Goal: Entertainment & Leisure: Browse casually

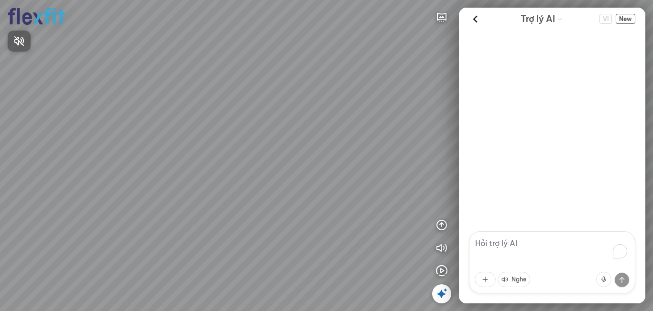
click at [442, 295] on div at bounding box center [326, 155] width 653 height 311
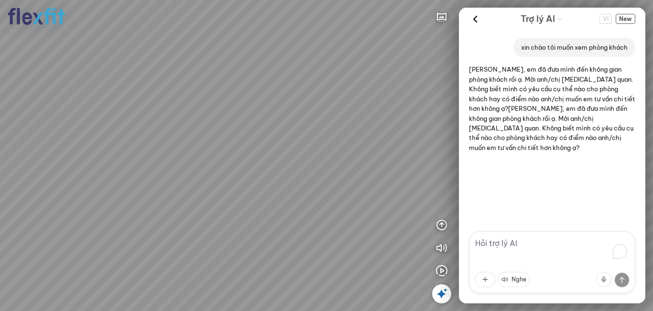
click at [440, 288] on icon at bounding box center [441, 293] width 11 height 11
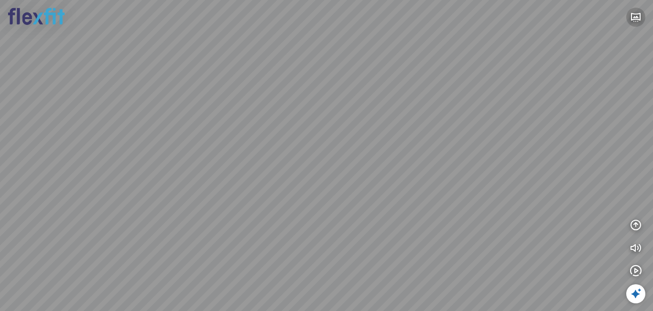
click at [638, 21] on icon "button" at bounding box center [635, 16] width 11 height 11
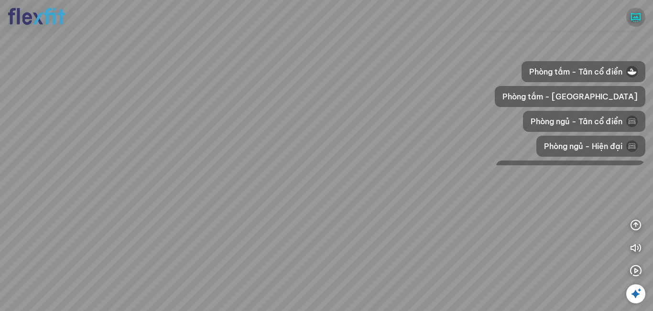
scroll to position [191, 0]
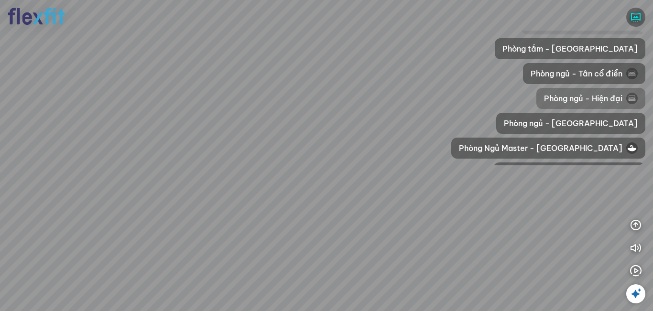
click at [594, 98] on span "Phòng ngủ - Hiện đại" at bounding box center [583, 98] width 78 height 11
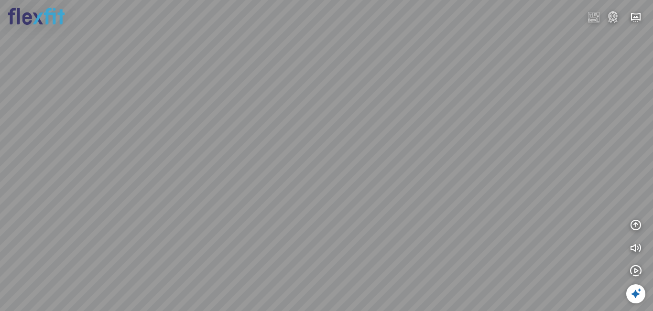
drag, startPoint x: 428, startPoint y: 192, endPoint x: 357, endPoint y: 180, distance: 72.3
click at [357, 180] on div at bounding box center [326, 155] width 653 height 311
drag, startPoint x: 396, startPoint y: 176, endPoint x: 254, endPoint y: 172, distance: 142.0
click at [257, 172] on div at bounding box center [326, 155] width 653 height 311
click at [617, 14] on img at bounding box center [612, 16] width 11 height 11
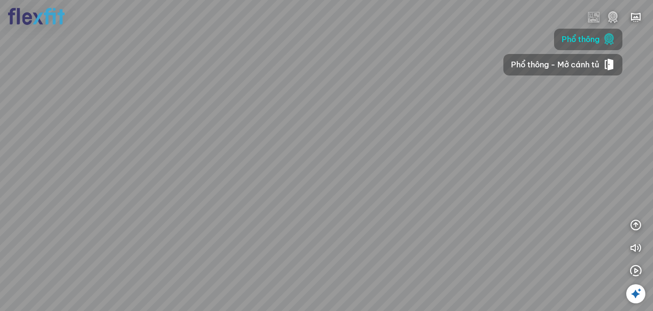
drag, startPoint x: 350, startPoint y: 126, endPoint x: 500, endPoint y: 136, distance: 150.4
click at [478, 135] on div at bounding box center [326, 155] width 653 height 311
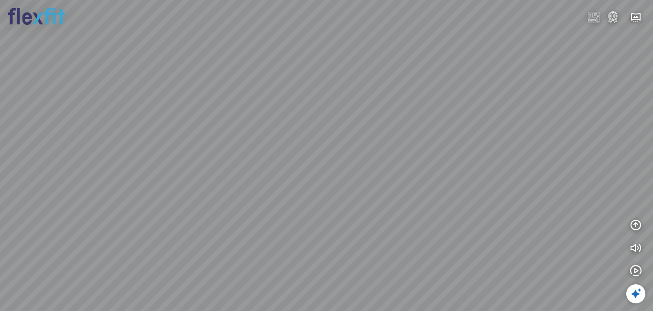
drag, startPoint x: 378, startPoint y: 126, endPoint x: 516, endPoint y: 130, distance: 138.2
click at [499, 130] on div at bounding box center [326, 155] width 653 height 311
drag, startPoint x: 403, startPoint y: 127, endPoint x: 309, endPoint y: 132, distance: 93.8
click at [309, 132] on div at bounding box center [326, 155] width 653 height 311
drag, startPoint x: 424, startPoint y: 126, endPoint x: 417, endPoint y: 137, distance: 13.4
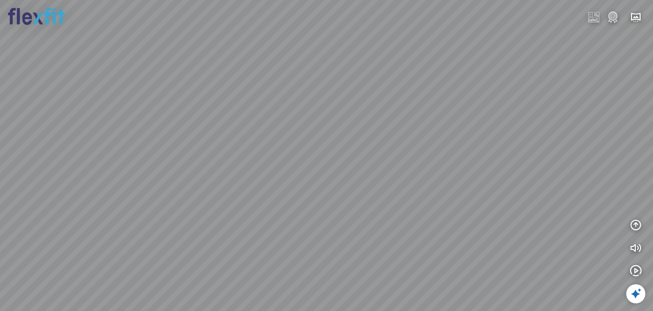
click at [417, 137] on div at bounding box center [326, 155] width 653 height 311
click at [611, 14] on img at bounding box center [612, 16] width 11 height 11
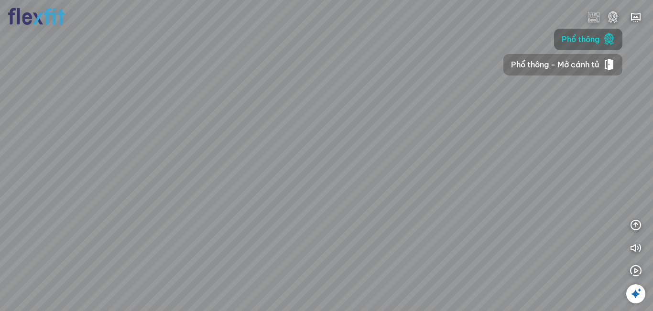
click at [578, 64] on span "Phổ thông - Mở cánh tủ" at bounding box center [555, 65] width 88 height 12
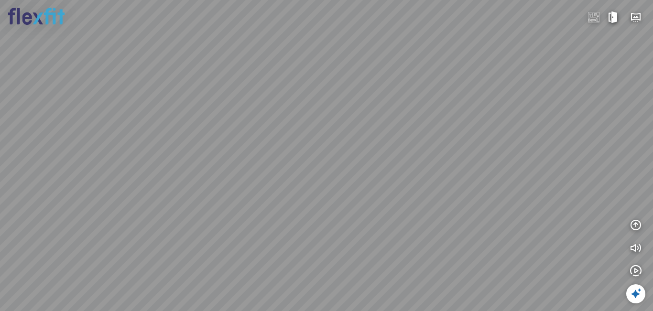
drag, startPoint x: 421, startPoint y: 124, endPoint x: 440, endPoint y: 64, distance: 63.0
click at [440, 64] on div at bounding box center [326, 155] width 653 height 311
drag, startPoint x: 447, startPoint y: 69, endPoint x: 402, endPoint y: 111, distance: 61.6
click at [402, 111] on div at bounding box center [326, 155] width 653 height 311
drag, startPoint x: 474, startPoint y: 75, endPoint x: 461, endPoint y: 85, distance: 16.0
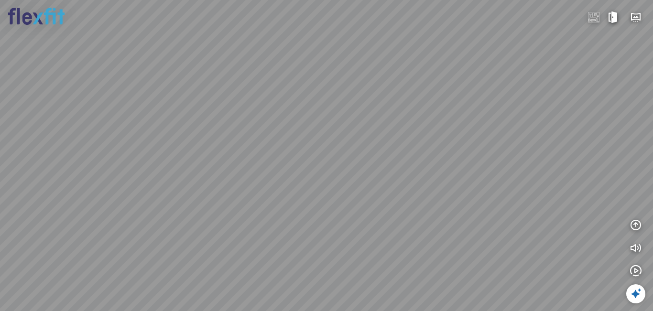
click at [461, 85] on div at bounding box center [326, 155] width 653 height 311
click at [589, 18] on img at bounding box center [593, 16] width 11 height 11
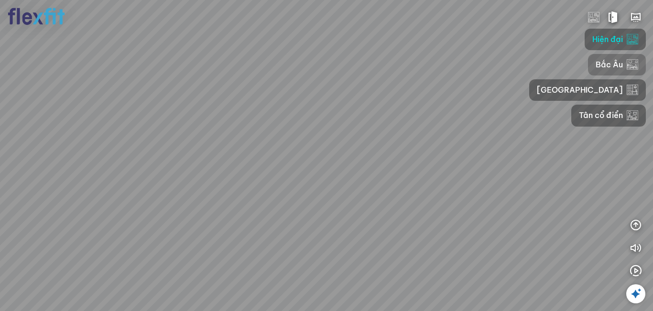
click at [596, 68] on span "Bắc Âu" at bounding box center [609, 65] width 27 height 12
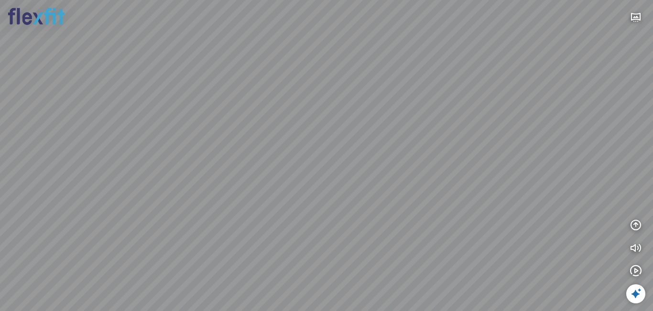
drag, startPoint x: 495, startPoint y: 76, endPoint x: 407, endPoint y: 104, distance: 92.8
click at [389, 112] on div at bounding box center [326, 155] width 653 height 311
drag, startPoint x: 456, startPoint y: 93, endPoint x: 385, endPoint y: 93, distance: 70.7
click at [385, 93] on div at bounding box center [326, 155] width 653 height 311
drag, startPoint x: 385, startPoint y: 93, endPoint x: 487, endPoint y: 89, distance: 101.9
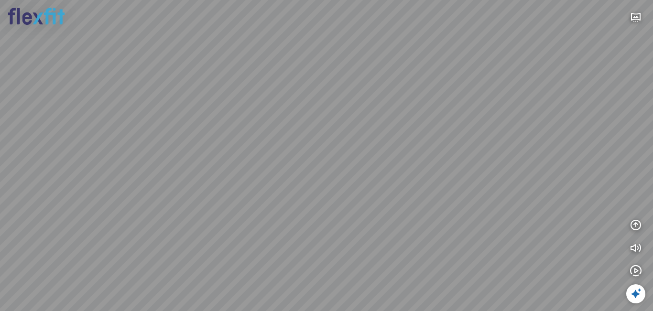
click at [485, 89] on div at bounding box center [326, 155] width 653 height 311
drag, startPoint x: 439, startPoint y: 89, endPoint x: 559, endPoint y: 85, distance: 120.1
click at [522, 85] on div at bounding box center [326, 155] width 653 height 311
drag, startPoint x: 369, startPoint y: 168, endPoint x: 194, endPoint y: 142, distance: 176.4
click at [194, 142] on div at bounding box center [326, 155] width 653 height 311
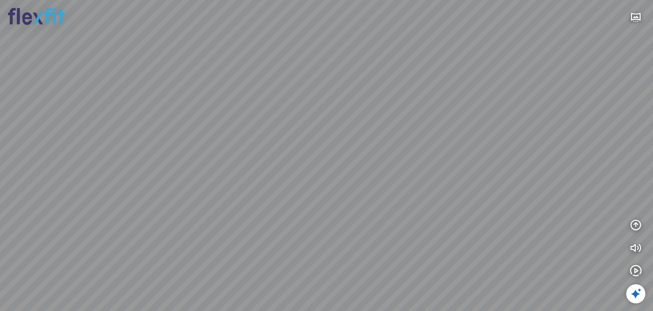
drag, startPoint x: 293, startPoint y: 151, endPoint x: 74, endPoint y: 133, distance: 219.1
click at [71, 136] on div at bounding box center [326, 155] width 653 height 311
drag, startPoint x: 304, startPoint y: 137, endPoint x: 339, endPoint y: 201, distance: 72.9
click at [339, 201] on div at bounding box center [326, 155] width 653 height 311
click at [456, 164] on div at bounding box center [326, 155] width 653 height 311
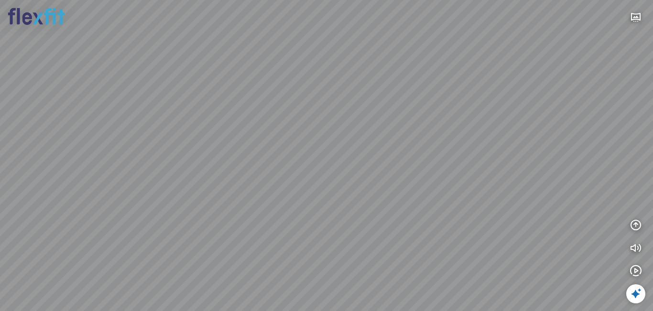
drag, startPoint x: 264, startPoint y: 154, endPoint x: 416, endPoint y: 156, distance: 152.0
click at [416, 156] on div at bounding box center [326, 155] width 653 height 311
drag, startPoint x: 260, startPoint y: 156, endPoint x: 402, endPoint y: 156, distance: 142.9
click at [394, 157] on div at bounding box center [326, 155] width 653 height 311
drag, startPoint x: 368, startPoint y: 160, endPoint x: 459, endPoint y: 150, distance: 91.9
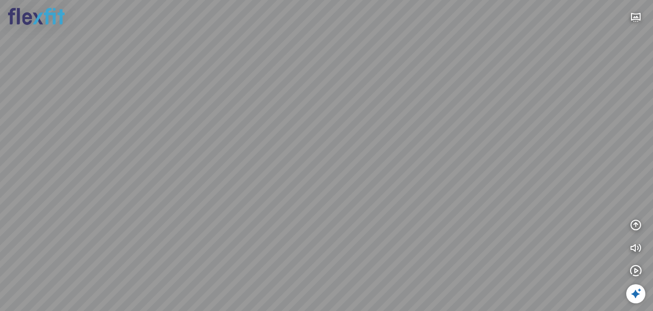
click at [459, 150] on div at bounding box center [326, 155] width 653 height 311
drag, startPoint x: 349, startPoint y: 170, endPoint x: 361, endPoint y: 95, distance: 75.5
click at [361, 95] on div at bounding box center [326, 155] width 653 height 311
drag, startPoint x: 377, startPoint y: 68, endPoint x: 374, endPoint y: 153, distance: 85.6
click at [374, 153] on div at bounding box center [326, 155] width 653 height 311
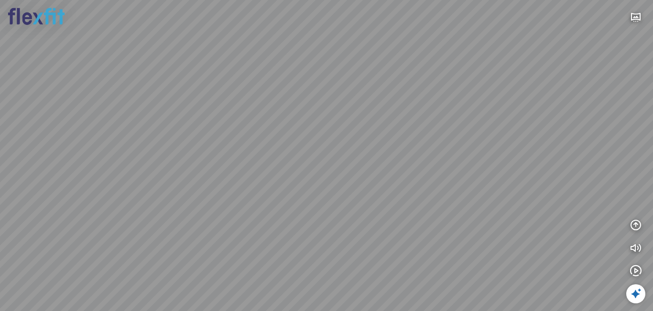
drag, startPoint x: 377, startPoint y: 155, endPoint x: 356, endPoint y: 142, distance: 24.3
click at [356, 142] on div at bounding box center [326, 155] width 653 height 311
drag, startPoint x: 289, startPoint y: 149, endPoint x: 328, endPoint y: 128, distance: 44.5
click at [328, 128] on div at bounding box center [326, 155] width 653 height 311
drag, startPoint x: 330, startPoint y: 115, endPoint x: 427, endPoint y: 119, distance: 97.1
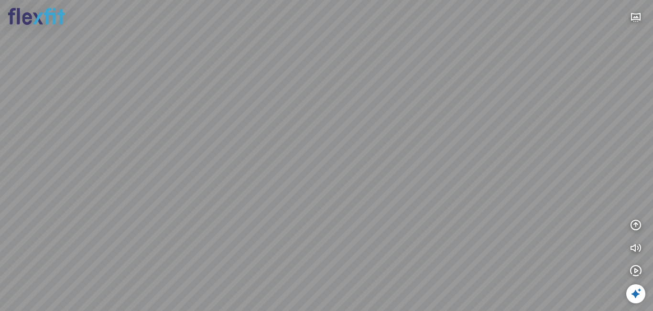
click at [427, 119] on div at bounding box center [326, 155] width 653 height 311
drag, startPoint x: 313, startPoint y: 129, endPoint x: 428, endPoint y: 123, distance: 115.4
click at [413, 123] on div at bounding box center [326, 155] width 653 height 311
drag, startPoint x: 368, startPoint y: 142, endPoint x: 387, endPoint y: 78, distance: 67.3
click at [387, 78] on div at bounding box center [326, 155] width 653 height 311
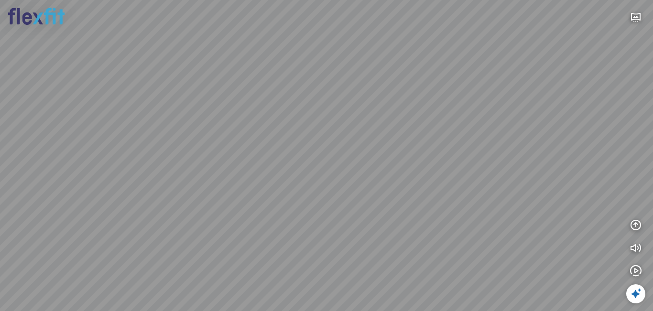
drag, startPoint x: 388, startPoint y: 163, endPoint x: 274, endPoint y: 122, distance: 121.4
click at [274, 122] on div at bounding box center [326, 155] width 653 height 311
drag, startPoint x: 307, startPoint y: 86, endPoint x: 320, endPoint y: 195, distance: 110.2
click at [320, 196] on div at bounding box center [326, 155] width 653 height 311
drag, startPoint x: 329, startPoint y: 135, endPoint x: 365, endPoint y: 183, distance: 59.8
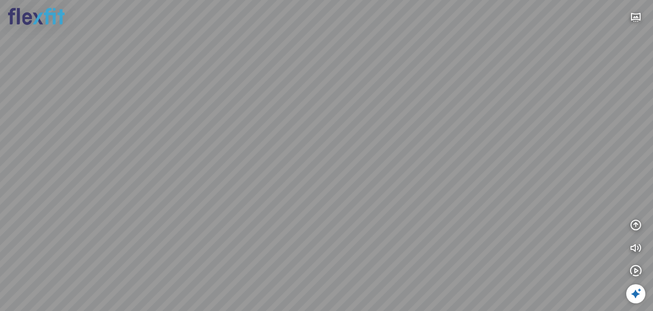
click at [365, 183] on div at bounding box center [326, 155] width 653 height 311
click at [634, 16] on icon "button" at bounding box center [635, 16] width 11 height 11
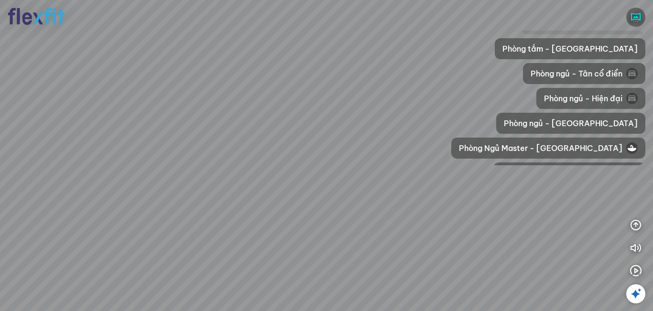
click at [363, 167] on div at bounding box center [326, 155] width 653 height 311
drag, startPoint x: 378, startPoint y: 188, endPoint x: 288, endPoint y: 187, distance: 89.9
click at [288, 187] on div at bounding box center [326, 155] width 653 height 311
drag, startPoint x: 364, startPoint y: 189, endPoint x: 305, endPoint y: 189, distance: 58.8
click at [305, 189] on div at bounding box center [326, 155] width 653 height 311
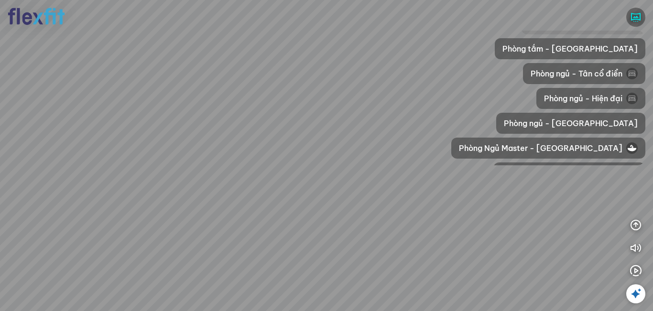
drag, startPoint x: 380, startPoint y: 199, endPoint x: 245, endPoint y: 186, distance: 135.4
click at [245, 186] on div at bounding box center [326, 155] width 653 height 311
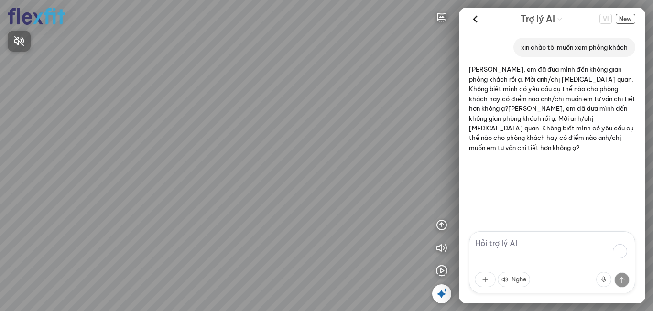
click at [442, 271] on div at bounding box center [326, 155] width 653 height 311
click at [442, 271] on icon "button" at bounding box center [441, 270] width 11 height 11
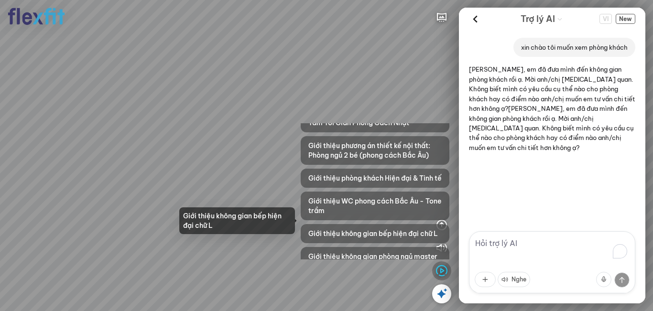
scroll to position [313, 0]
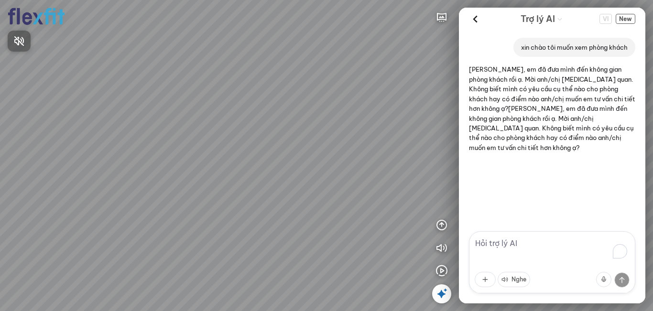
click at [442, 17] on div at bounding box center [326, 155] width 653 height 311
click at [440, 17] on icon "button" at bounding box center [441, 16] width 11 height 11
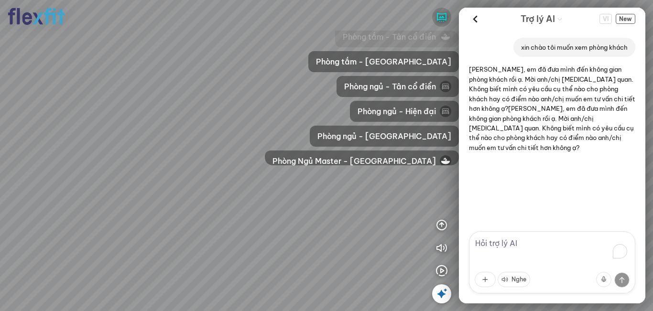
scroll to position [191, 0]
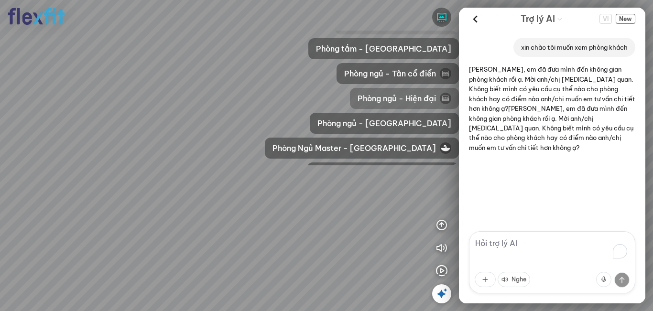
click at [412, 98] on span "Phòng ngủ - Hiện đại" at bounding box center [397, 98] width 78 height 11
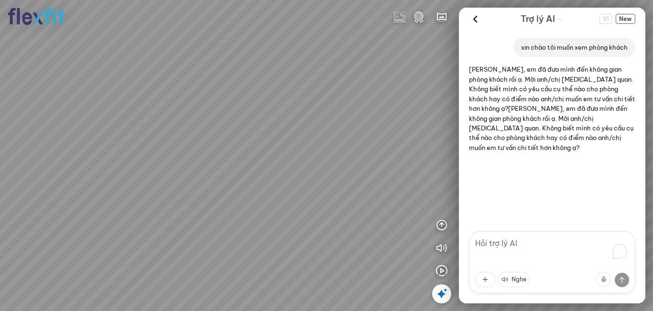
drag, startPoint x: 336, startPoint y: 162, endPoint x: 322, endPoint y: 159, distance: 14.7
click at [322, 159] on div at bounding box center [326, 155] width 653 height 311
drag, startPoint x: 331, startPoint y: 141, endPoint x: 328, endPoint y: 150, distance: 8.8
click at [328, 152] on div at bounding box center [326, 155] width 653 height 311
click at [442, 274] on div at bounding box center [326, 155] width 653 height 311
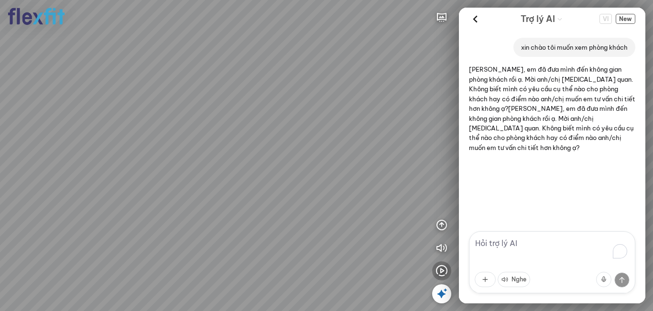
click at [442, 269] on icon "button" at bounding box center [441, 270] width 11 height 11
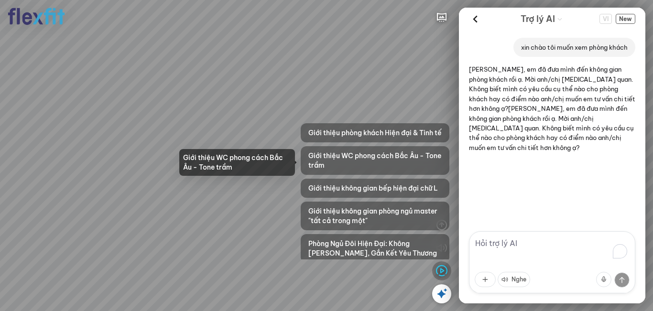
scroll to position [240, 0]
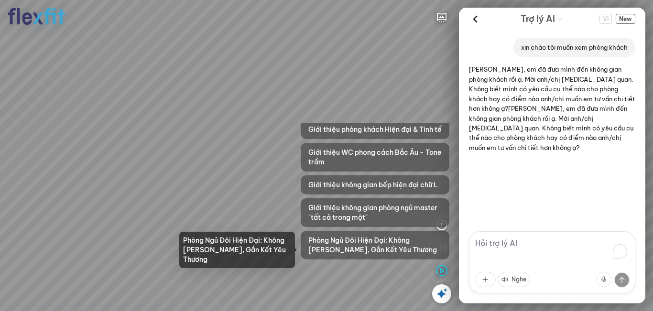
click at [379, 245] on span "Phòng Ngủ Đôi Hiện Đại: Không Gian Riêng, Gắn Kết Yêu Thương" at bounding box center [374, 245] width 133 height 19
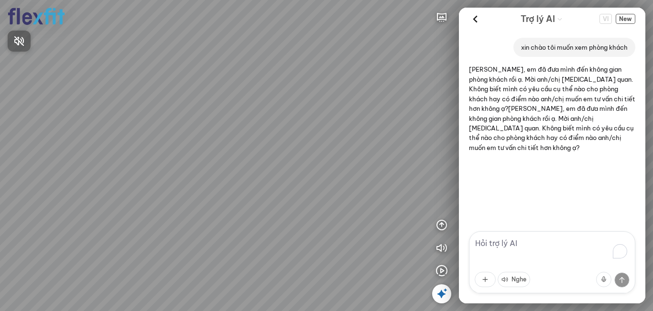
click at [439, 271] on div at bounding box center [326, 155] width 653 height 311
click at [441, 270] on icon "button" at bounding box center [441, 270] width 11 height 11
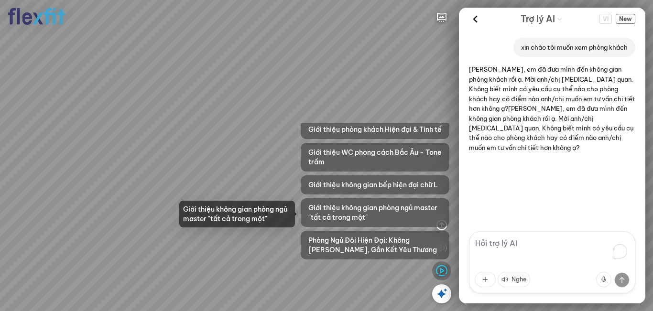
scroll to position [240, 0]
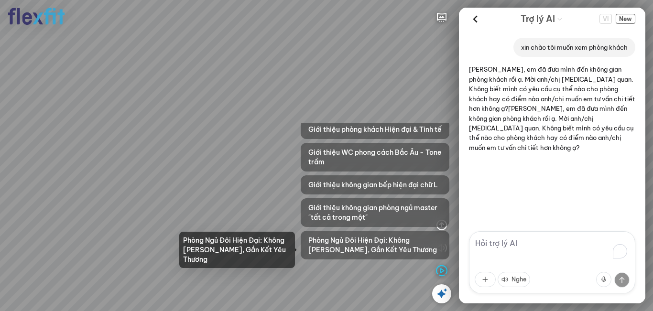
click at [398, 246] on span "Phòng Ngủ Đôi Hiện Đại: Không [PERSON_NAME], Gắn Kết Yêu Thương" at bounding box center [374, 245] width 133 height 19
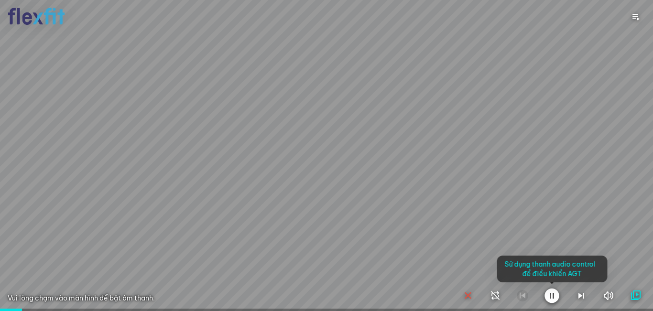
click at [464, 206] on div at bounding box center [326, 155] width 653 height 311
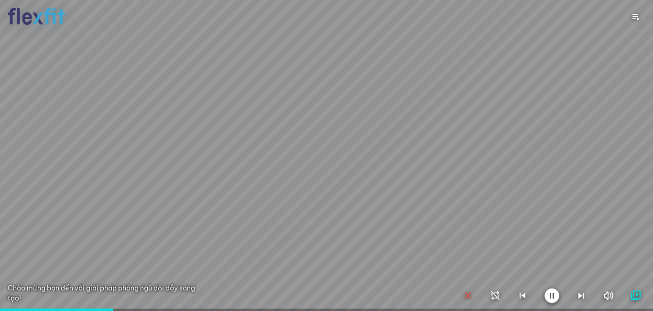
click at [500, 145] on div at bounding box center [326, 155] width 653 height 311
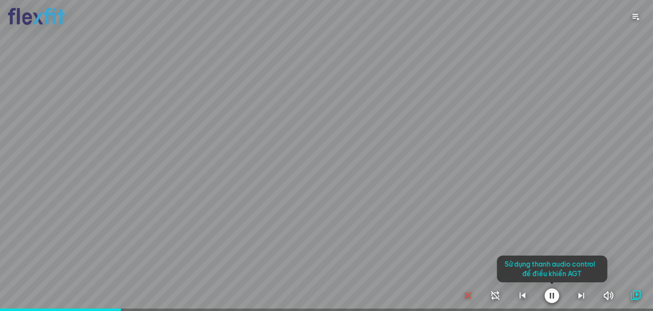
click at [607, 293] on icon "button" at bounding box center [608, 295] width 12 height 11
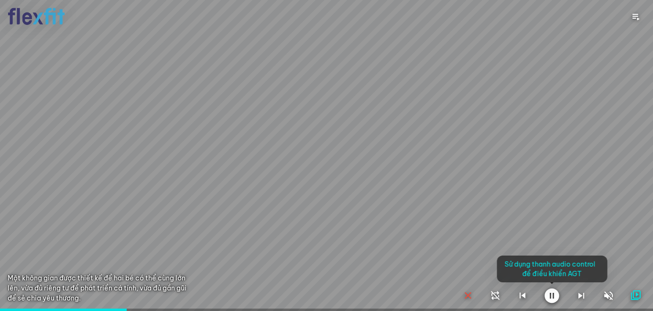
click at [608, 298] on icon "button" at bounding box center [608, 295] width 11 height 11
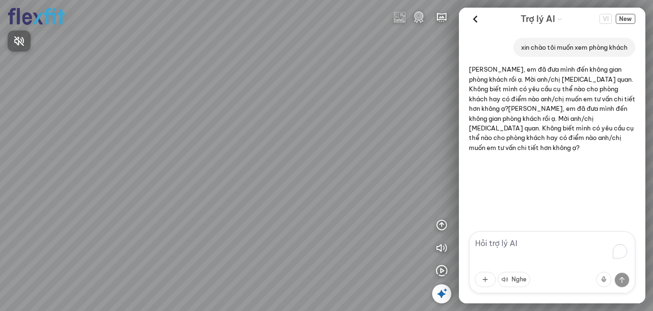
click at [445, 271] on div at bounding box center [326, 155] width 653 height 311
click at [443, 272] on icon "button" at bounding box center [441, 270] width 11 height 11
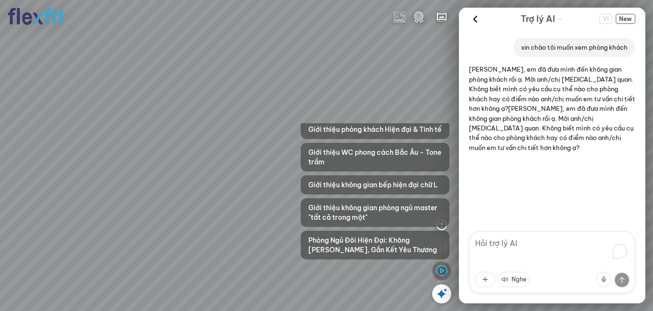
scroll to position [240, 0]
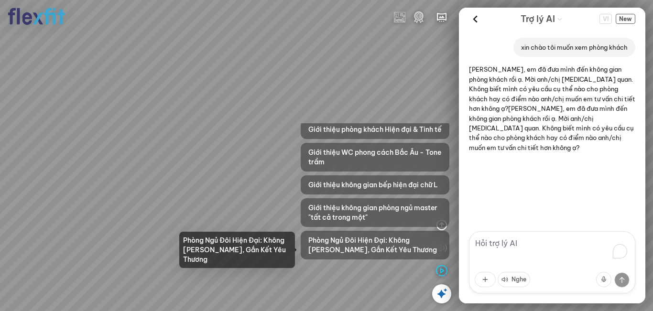
click at [354, 240] on span "Phòng Ngủ Đôi Hiện Đại: Không [PERSON_NAME], Gắn Kết Yêu Thương" at bounding box center [374, 245] width 133 height 19
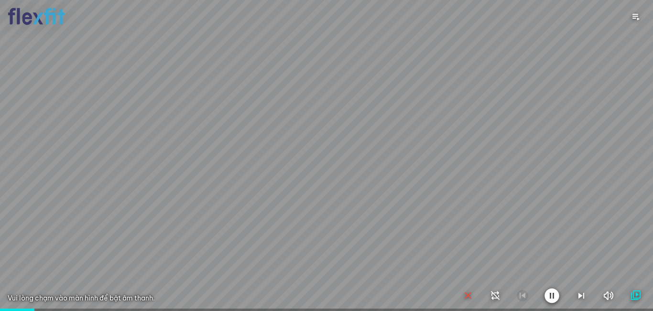
click at [354, 238] on div at bounding box center [326, 155] width 653 height 311
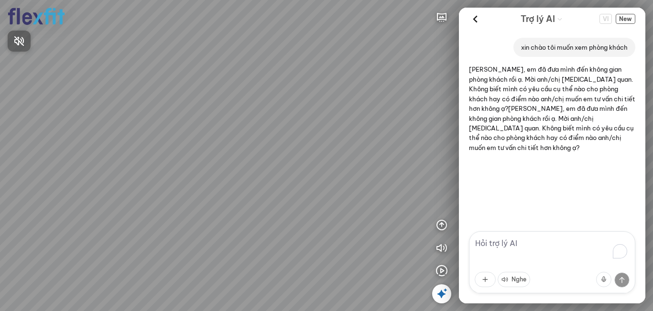
click at [442, 228] on div at bounding box center [326, 155] width 653 height 311
click at [442, 226] on icon "button" at bounding box center [441, 224] width 11 height 11
click at [440, 268] on icon "button" at bounding box center [441, 270] width 11 height 11
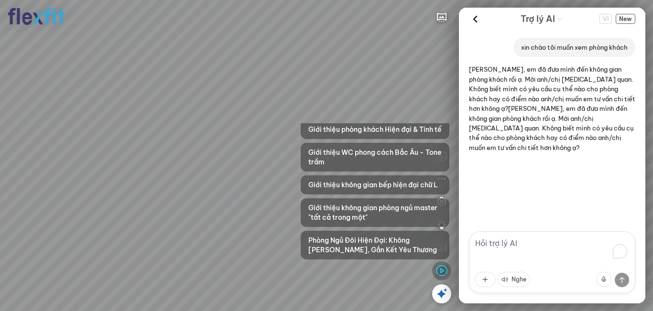
scroll to position [240, 0]
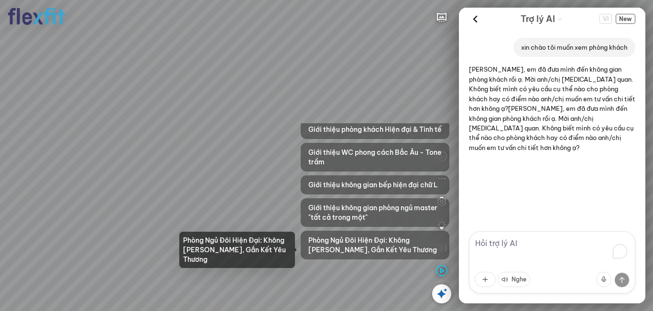
click at [395, 250] on span "Phòng Ngủ Đôi Hiện Đại: Không [PERSON_NAME], Gắn Kết Yêu Thương" at bounding box center [374, 245] width 133 height 19
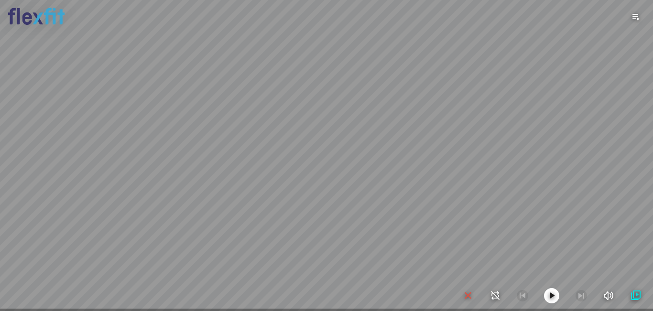
click at [467, 294] on icon "button" at bounding box center [467, 295] width 11 height 11
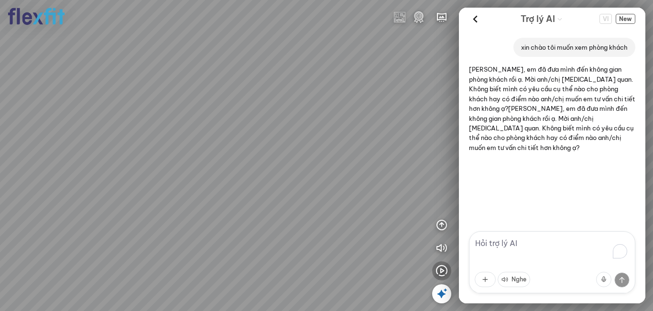
click at [437, 270] on icon "button" at bounding box center [441, 270] width 11 height 11
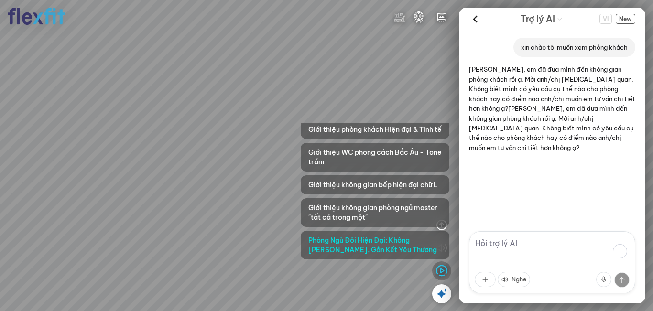
scroll to position [240, 0]
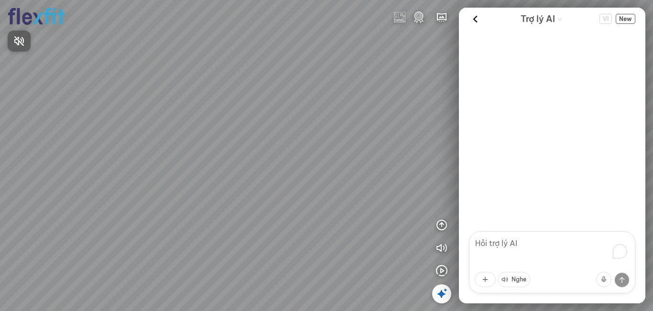
click at [440, 272] on div at bounding box center [326, 155] width 653 height 311
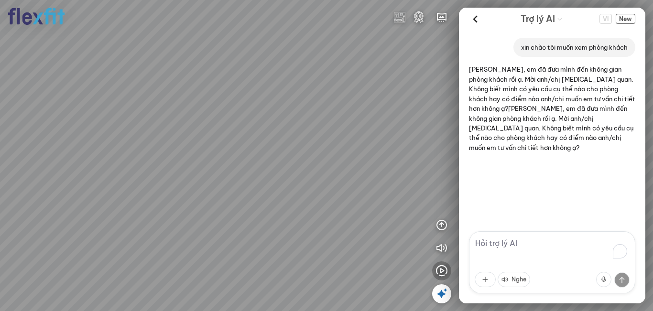
click at [441, 272] on icon "button" at bounding box center [441, 270] width 11 height 11
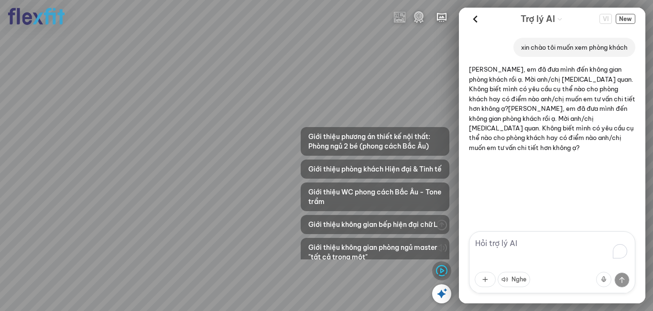
scroll to position [240, 0]
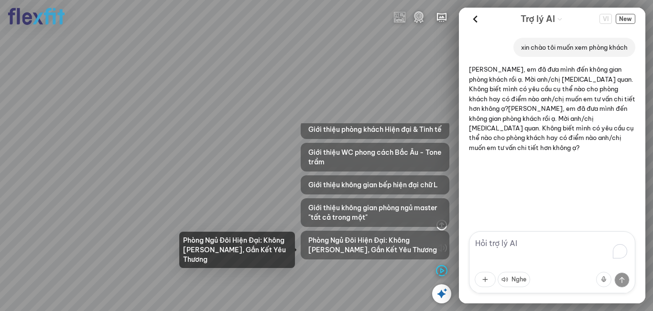
click at [367, 242] on span "Phòng Ngủ Đôi Hiện Đại: Không [PERSON_NAME], Gắn Kết Yêu Thương" at bounding box center [374, 245] width 133 height 19
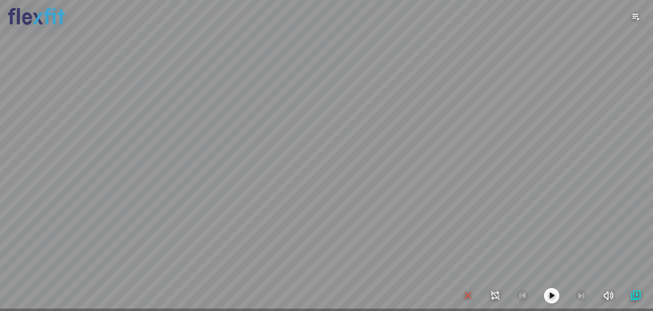
drag, startPoint x: 436, startPoint y: 159, endPoint x: 438, endPoint y: 163, distance: 5.1
click at [436, 163] on div at bounding box center [326, 155] width 653 height 311
drag, startPoint x: 440, startPoint y: 124, endPoint x: 419, endPoint y: 154, distance: 36.7
click at [417, 153] on div at bounding box center [326, 155] width 653 height 311
click at [468, 296] on icon "button" at bounding box center [467, 295] width 11 height 11
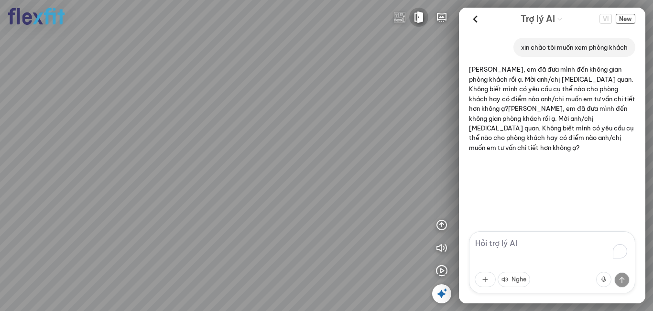
click at [416, 19] on img at bounding box center [418, 16] width 11 height 11
click at [413, 126] on div at bounding box center [326, 155] width 653 height 311
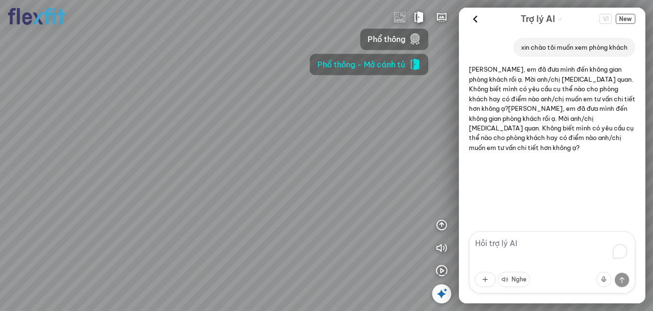
drag, startPoint x: 261, startPoint y: 89, endPoint x: 368, endPoint y: 102, distance: 108.3
click at [342, 92] on div at bounding box center [326, 155] width 653 height 311
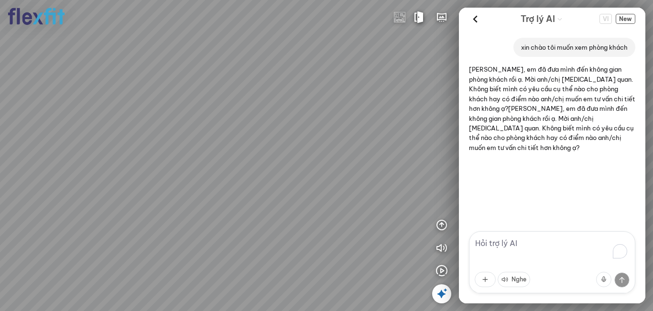
click at [442, 294] on icon at bounding box center [441, 293] width 11 height 11
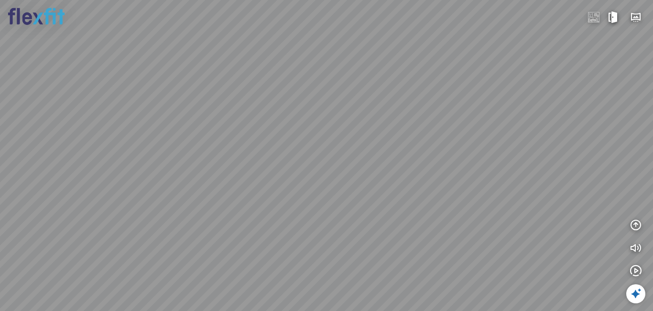
drag, startPoint x: 504, startPoint y: 136, endPoint x: 391, endPoint y: 144, distance: 113.5
click at [450, 136] on div "INFO: krpano 1.20.8 (build [DATE]) INFO: HTML5/Desktop - Chrome 140.0 - WebGL I…" at bounding box center [326, 155] width 653 height 311
click at [365, 133] on div at bounding box center [326, 155] width 653 height 311
drag, startPoint x: 351, startPoint y: 188, endPoint x: 325, endPoint y: 184, distance: 26.6
click at [325, 184] on div at bounding box center [326, 155] width 653 height 311
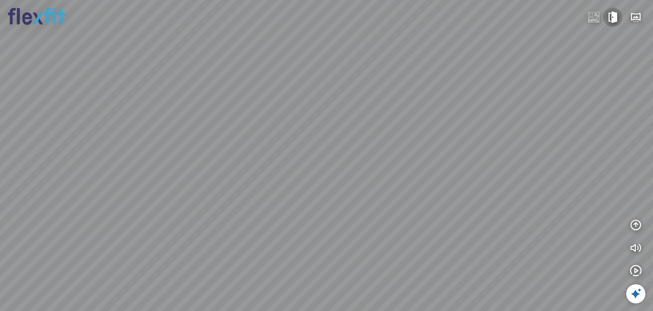
click at [615, 16] on img at bounding box center [612, 16] width 11 height 11
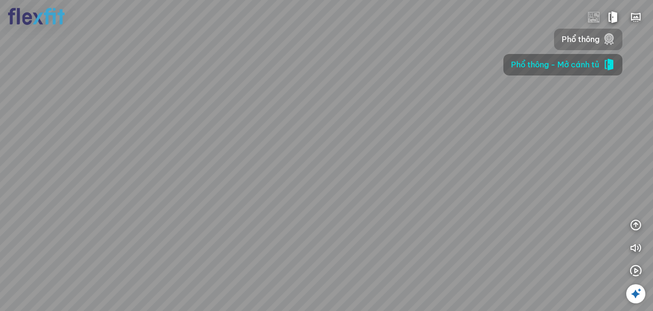
click at [584, 42] on span "Phổ thông" at bounding box center [581, 39] width 38 height 12
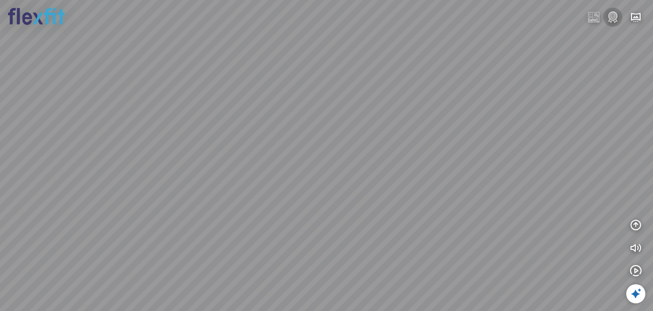
click at [613, 19] on img at bounding box center [612, 16] width 11 height 11
drag, startPoint x: 391, startPoint y: 150, endPoint x: 405, endPoint y: 143, distance: 15.6
click at [405, 145] on div at bounding box center [326, 155] width 653 height 311
click at [620, 15] on button at bounding box center [612, 17] width 19 height 19
drag, startPoint x: 442, startPoint y: 129, endPoint x: 410, endPoint y: 129, distance: 32.0
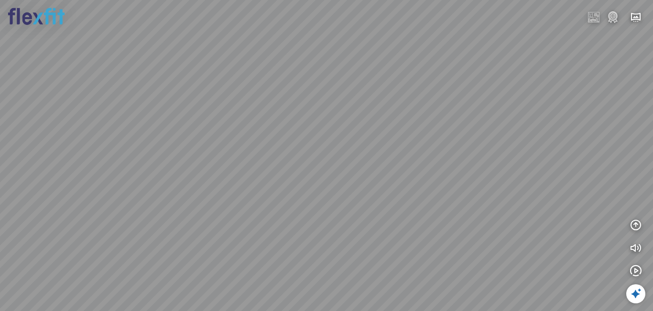
click at [410, 129] on div at bounding box center [326, 155] width 653 height 311
drag, startPoint x: 429, startPoint y: 119, endPoint x: 442, endPoint y: 130, distance: 17.9
click at [438, 130] on div at bounding box center [326, 155] width 653 height 311
drag, startPoint x: 472, startPoint y: 128, endPoint x: 511, endPoint y: 134, distance: 39.2
click at [489, 133] on div at bounding box center [326, 155] width 653 height 311
